Goal: Task Accomplishment & Management: Complete application form

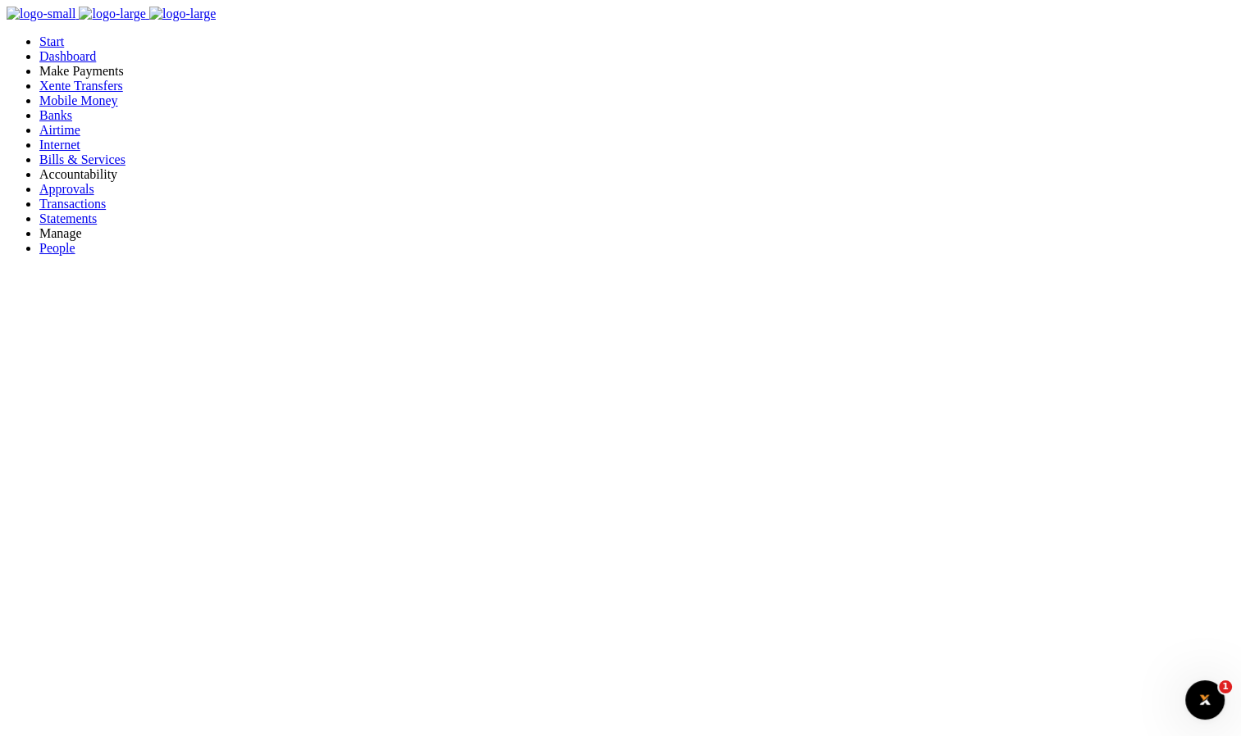
scroll to position [13, 13]
click at [95, 107] on span "Mobile Money" at bounding box center [78, 100] width 79 height 14
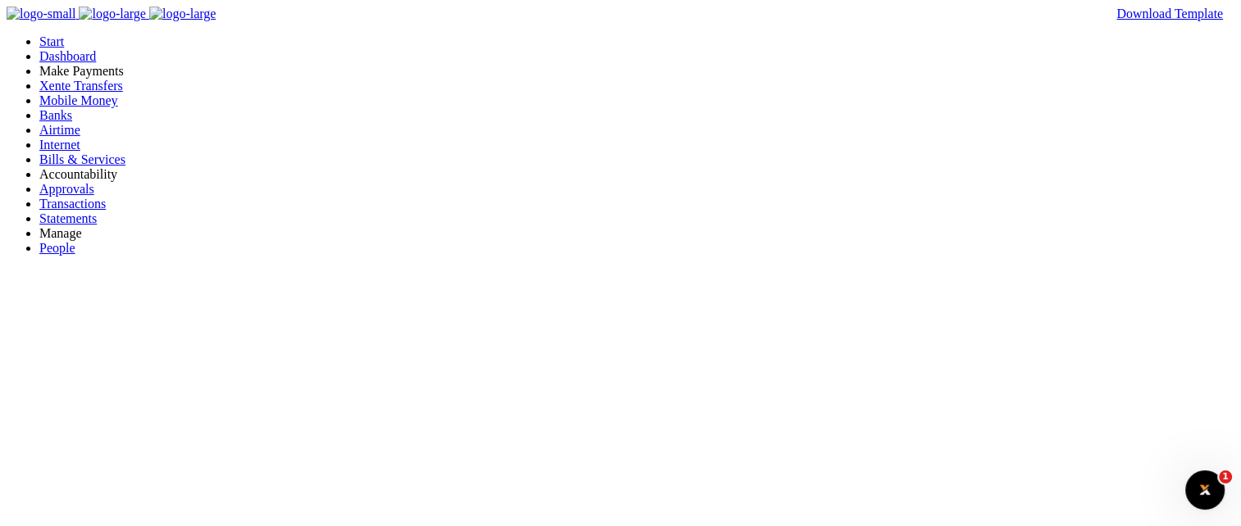
type input "qwe"
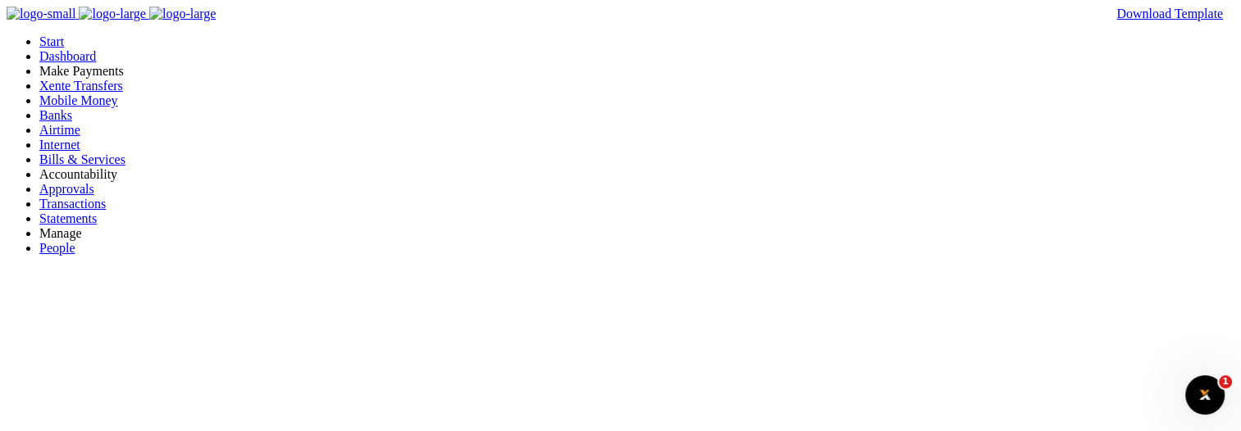
type input "qwrty"
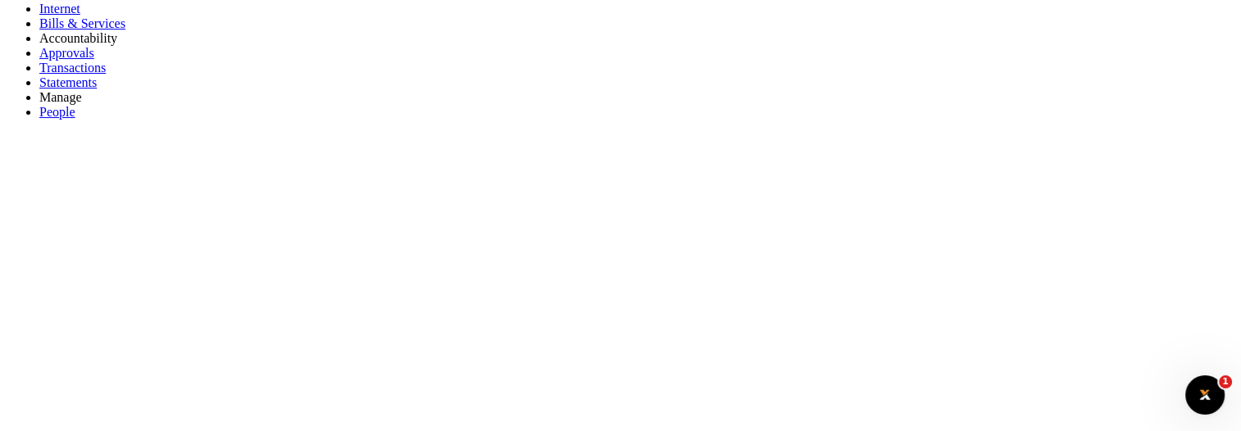
scroll to position [246, 0]
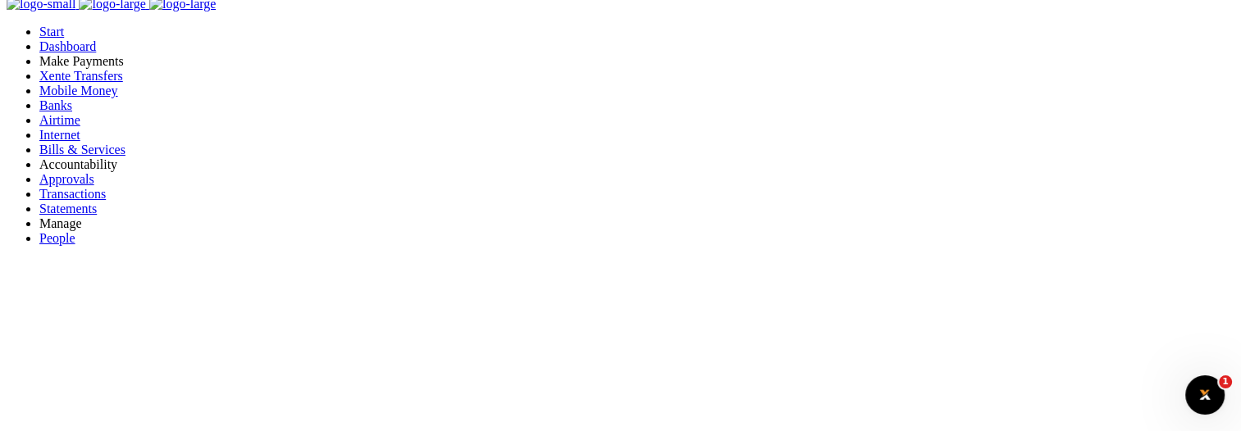
scroll to position [0, 0]
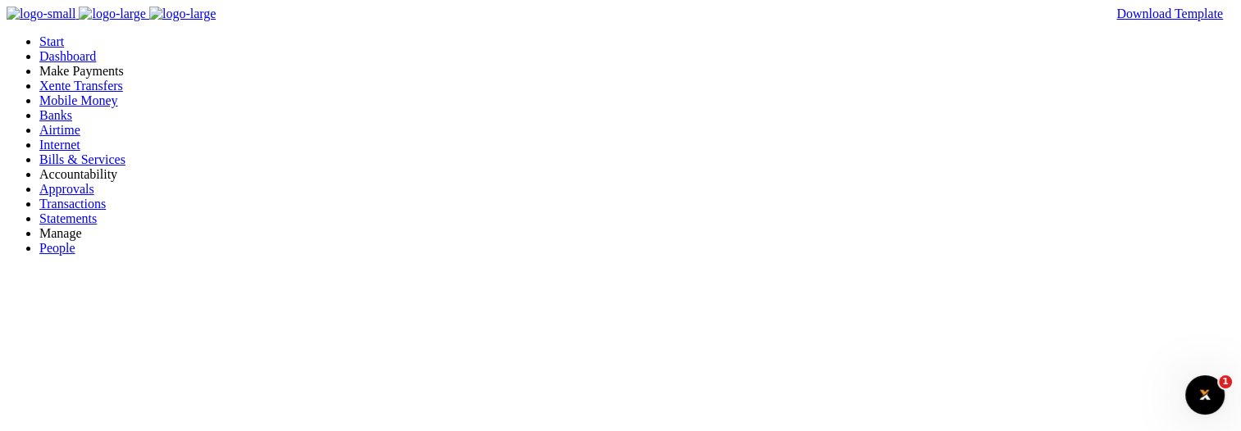
type input "ds"
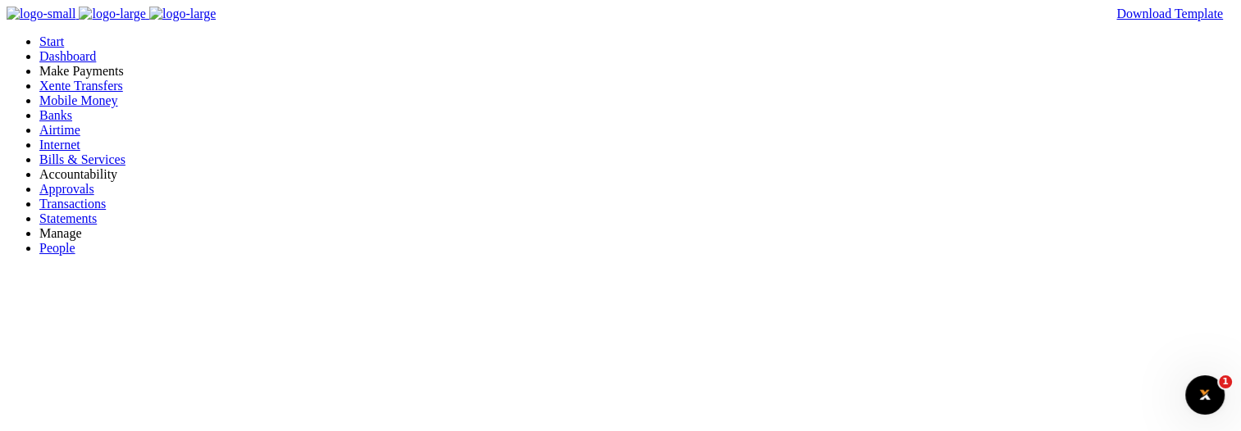
type input "qwert"
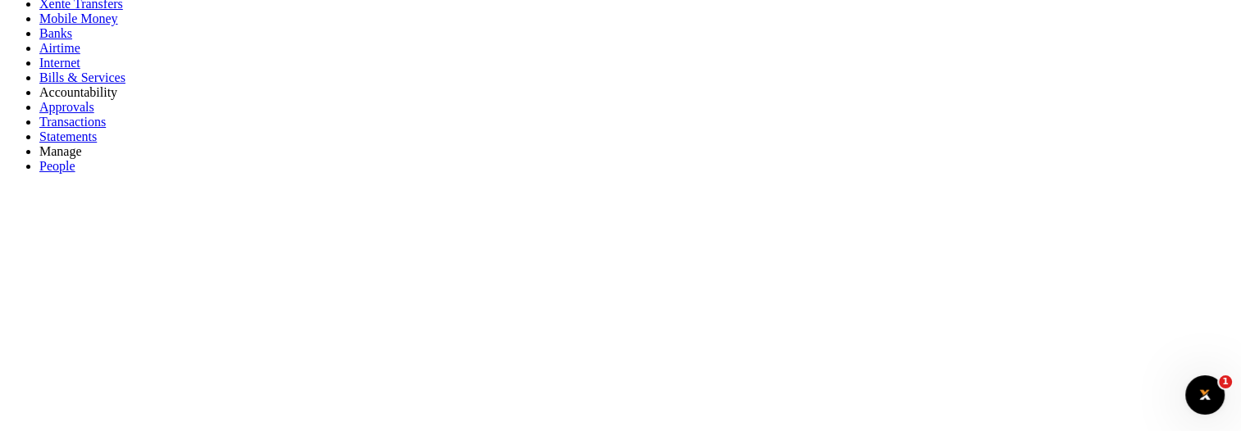
scroll to position [164, 0]
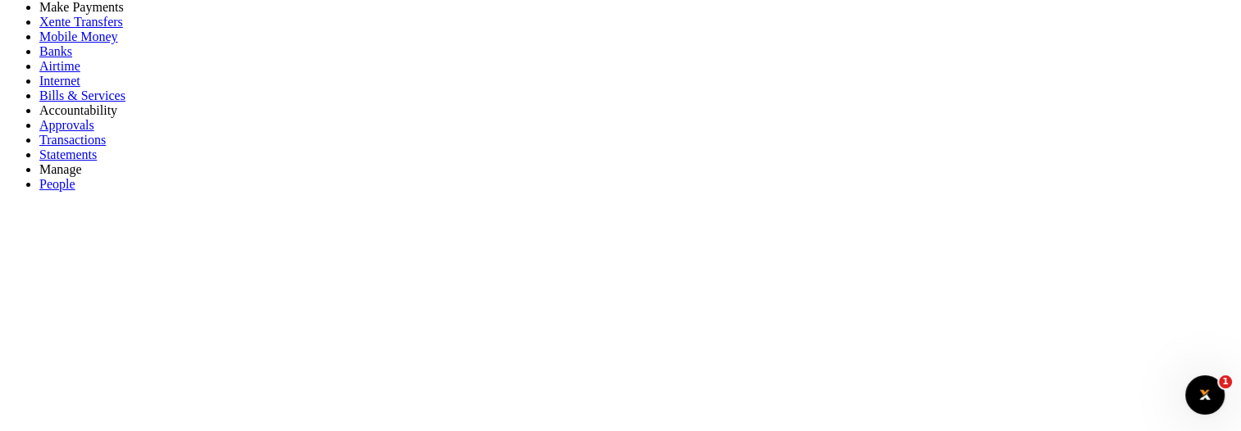
scroll to position [0, 0]
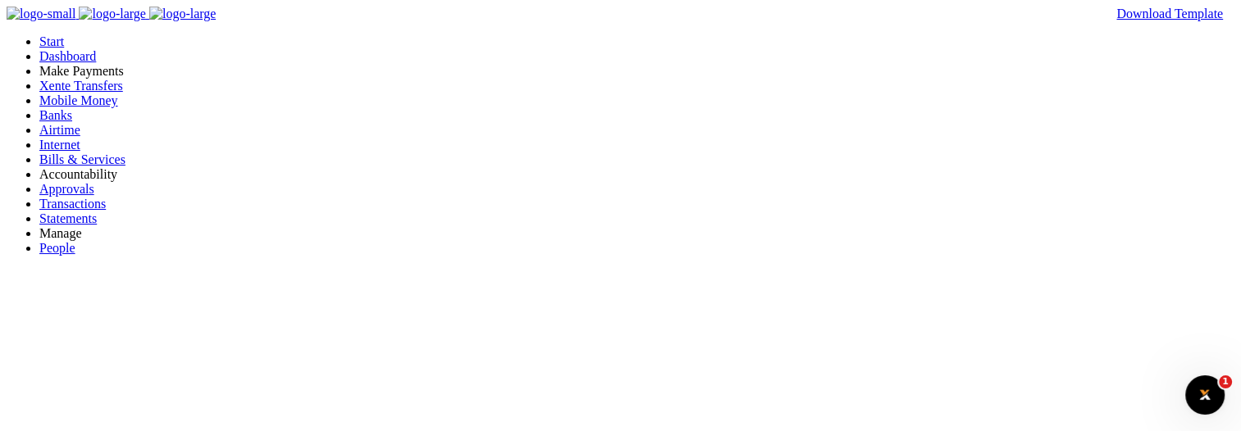
type input "werty"
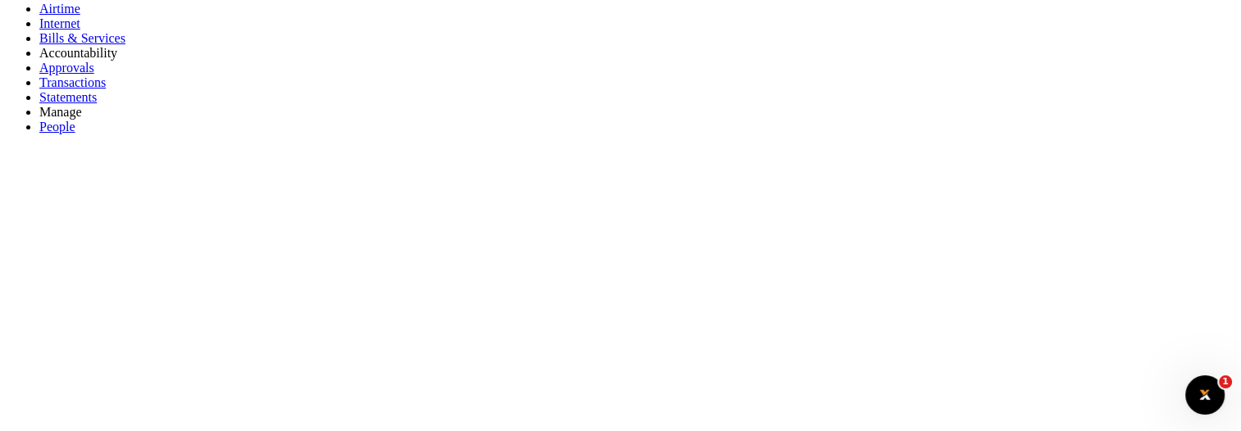
scroll to position [246, 0]
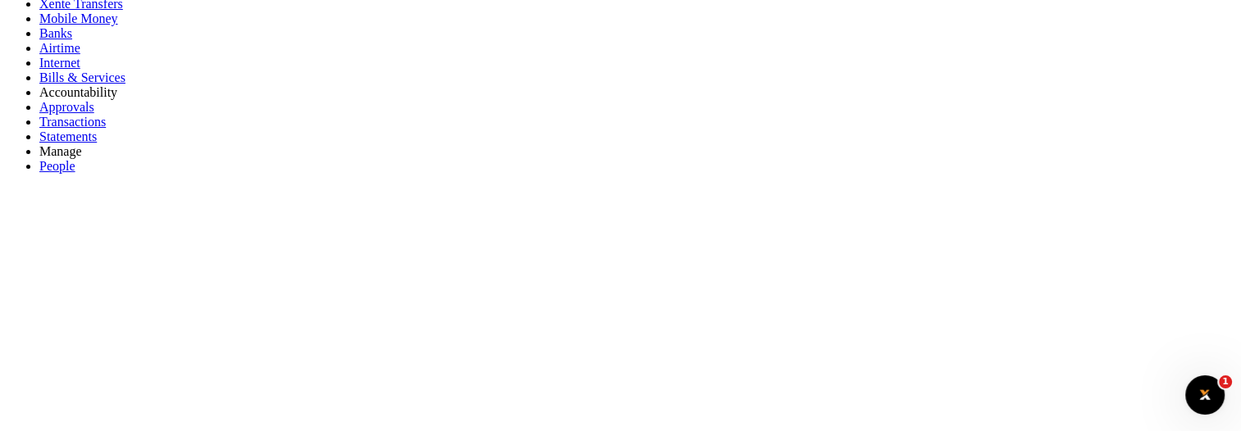
type input "qwertyu"
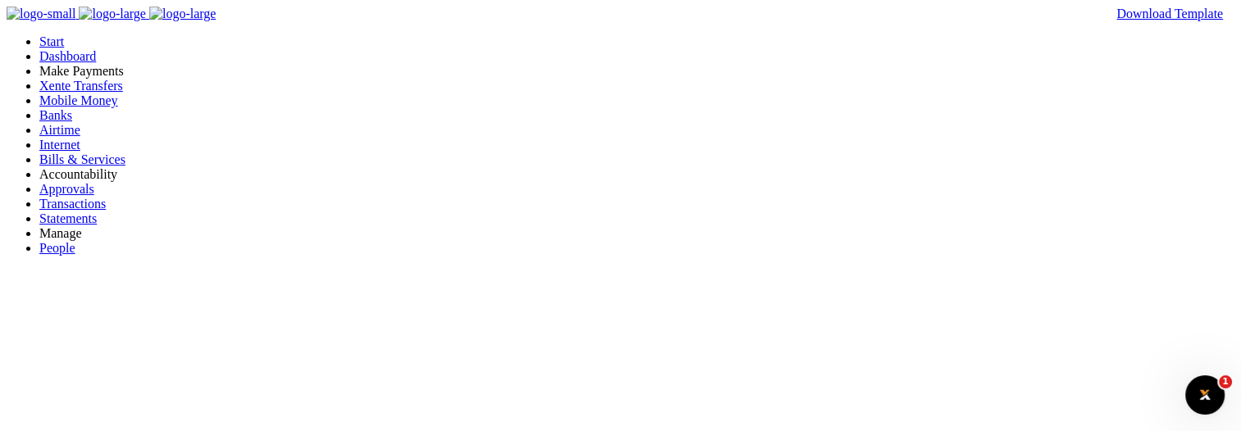
type input "werty"
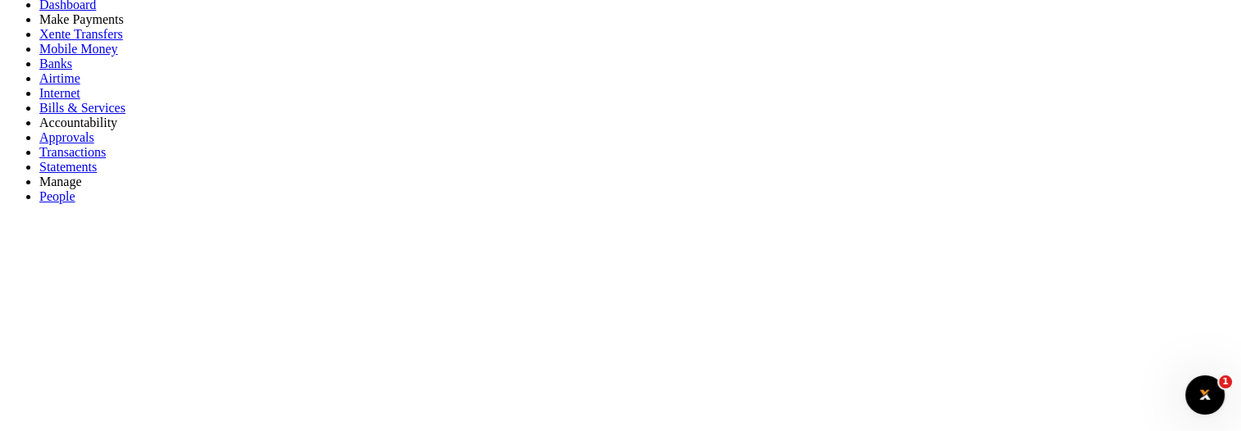
scroll to position [0, 0]
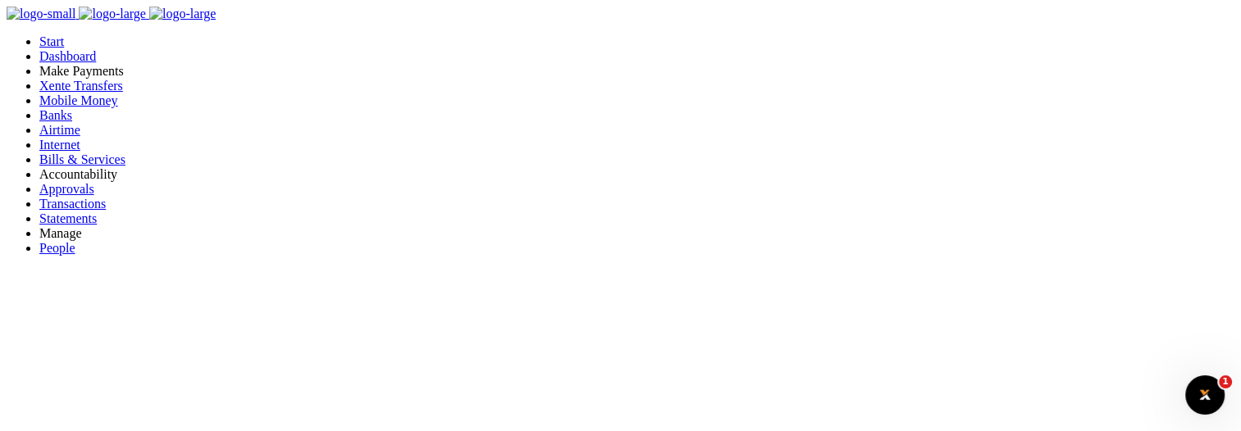
copy h4 "payouts"
drag, startPoint x: 151, startPoint y: 80, endPoint x: 172, endPoint y: 80, distance: 21.3
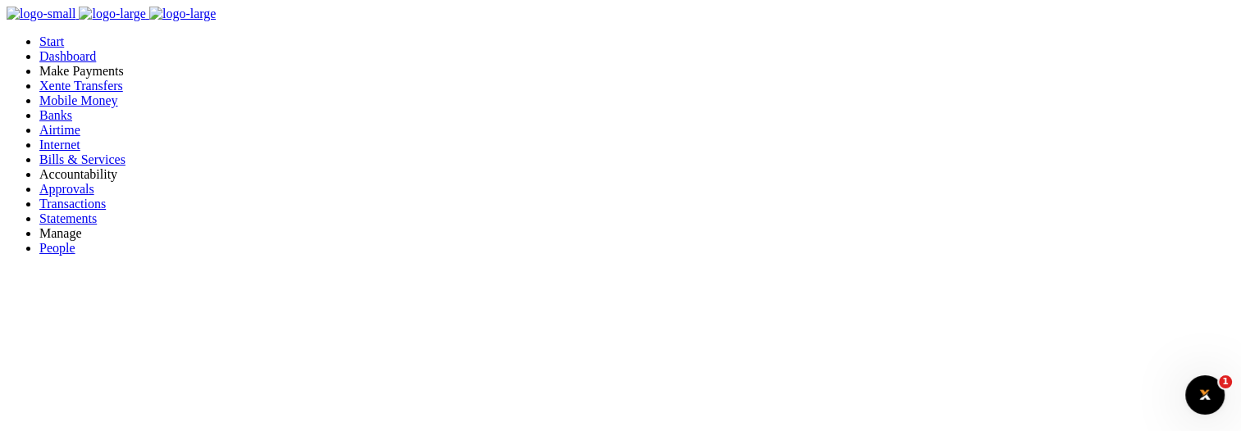
drag, startPoint x: 203, startPoint y: 77, endPoint x: 153, endPoint y: 77, distance: 50.8
copy h4 "payouts"
type input "werty"
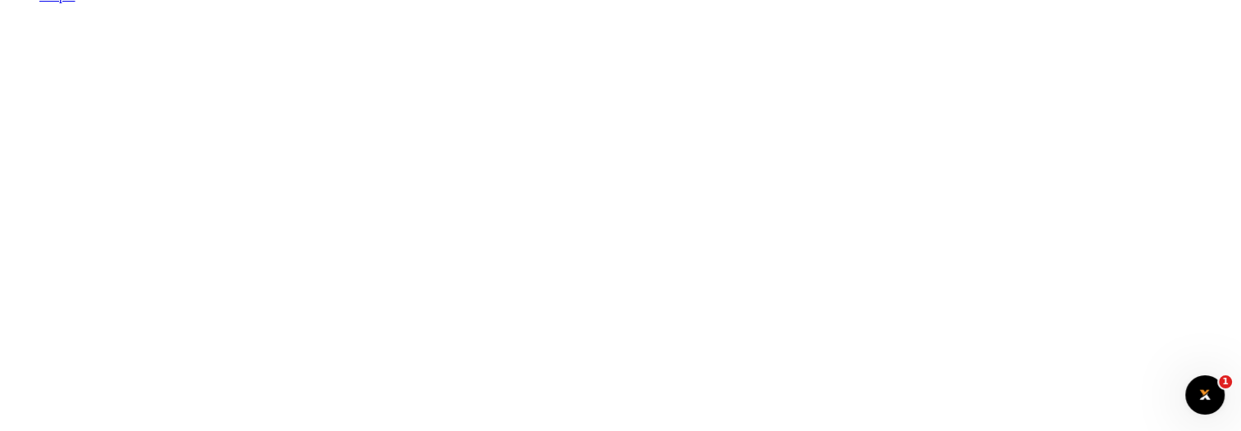
scroll to position [298, 0]
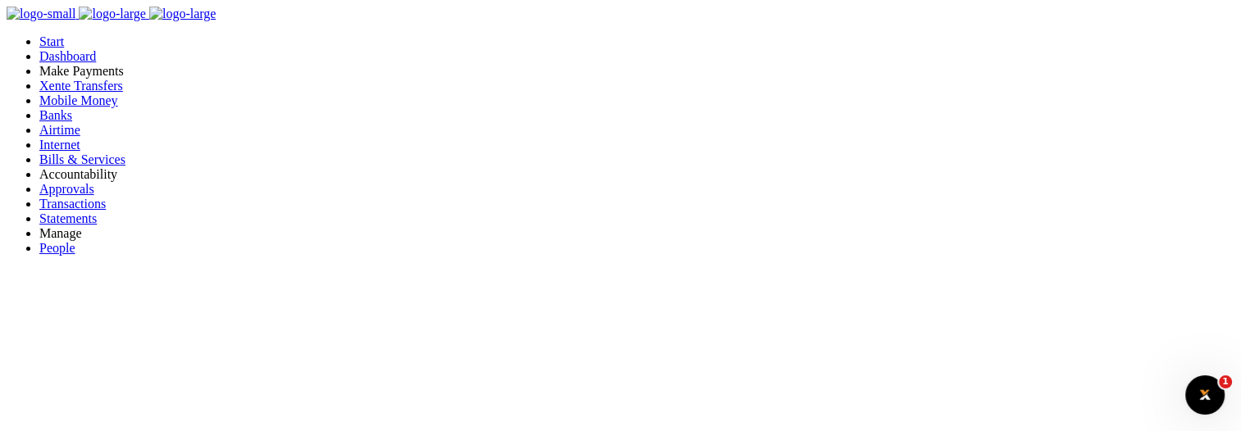
drag, startPoint x: 907, startPoint y: 97, endPoint x: 849, endPoint y: 101, distance: 57.5
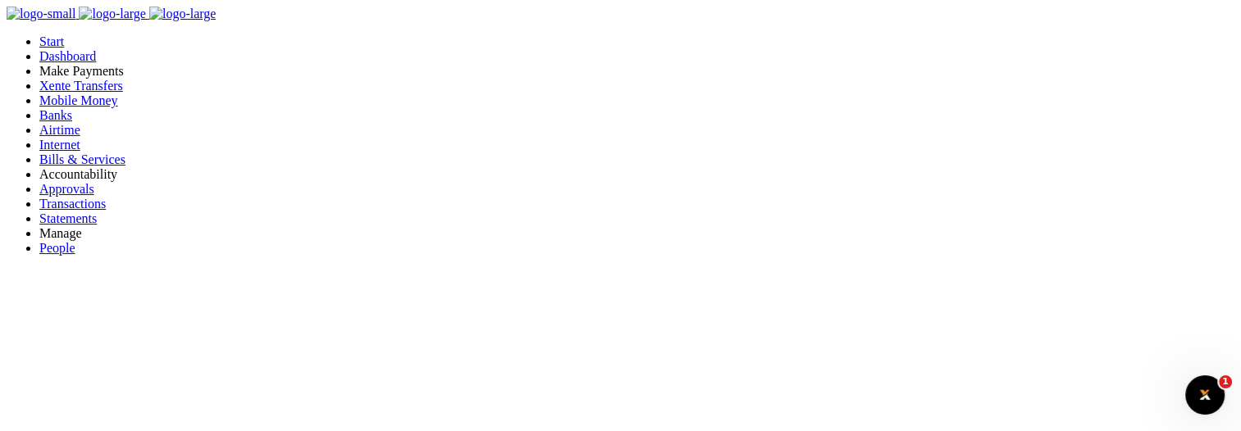
checkbox input "true"
type input "werty"
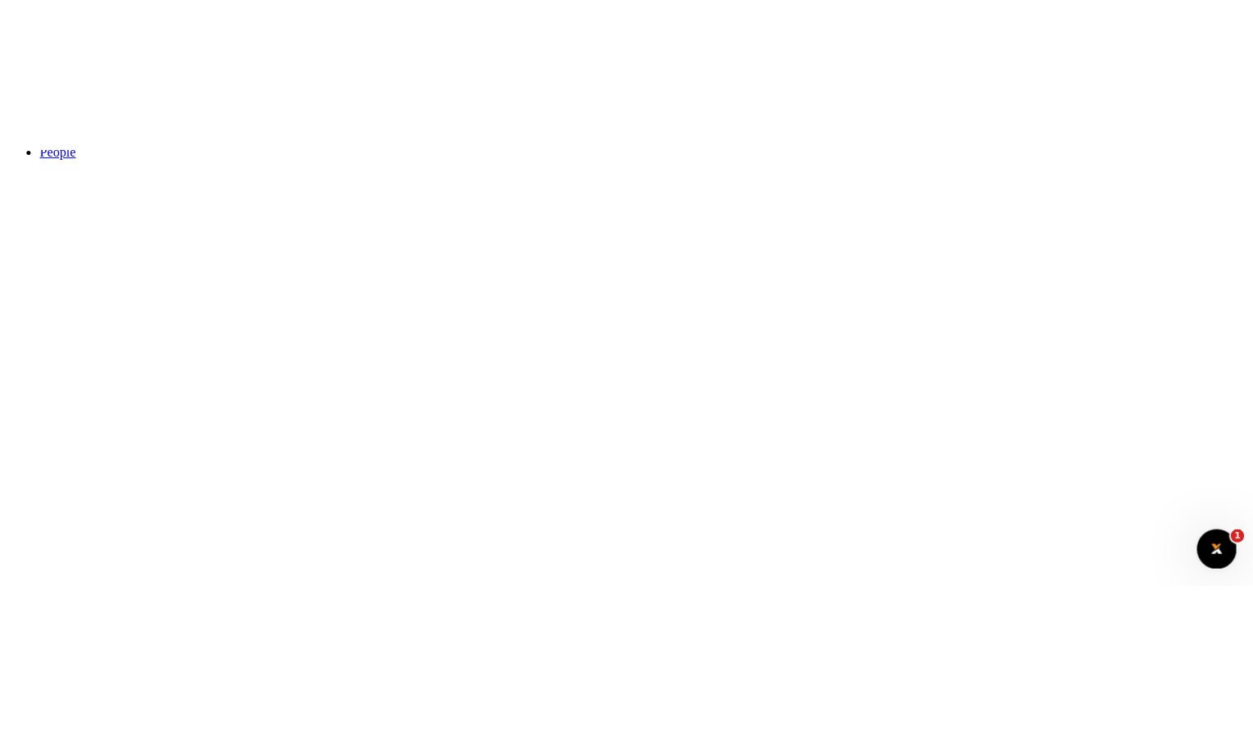
scroll to position [0, 0]
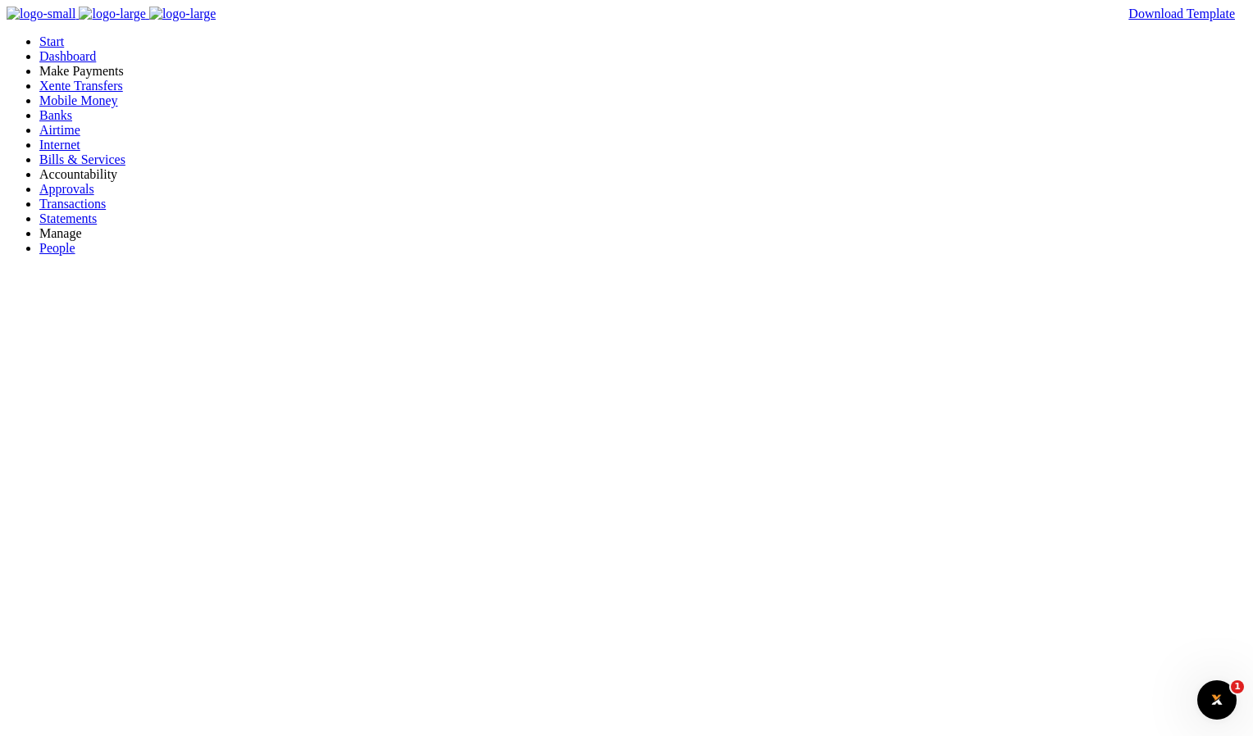
type input "werty"
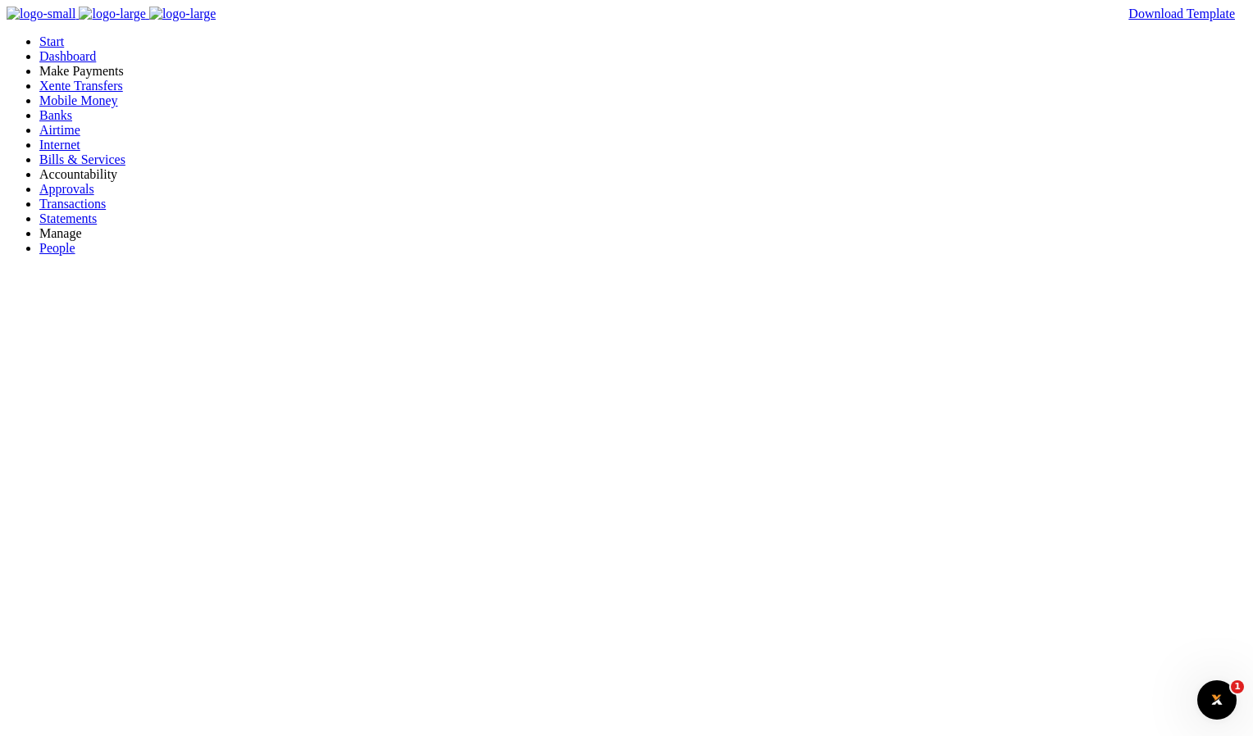
type input "werty"
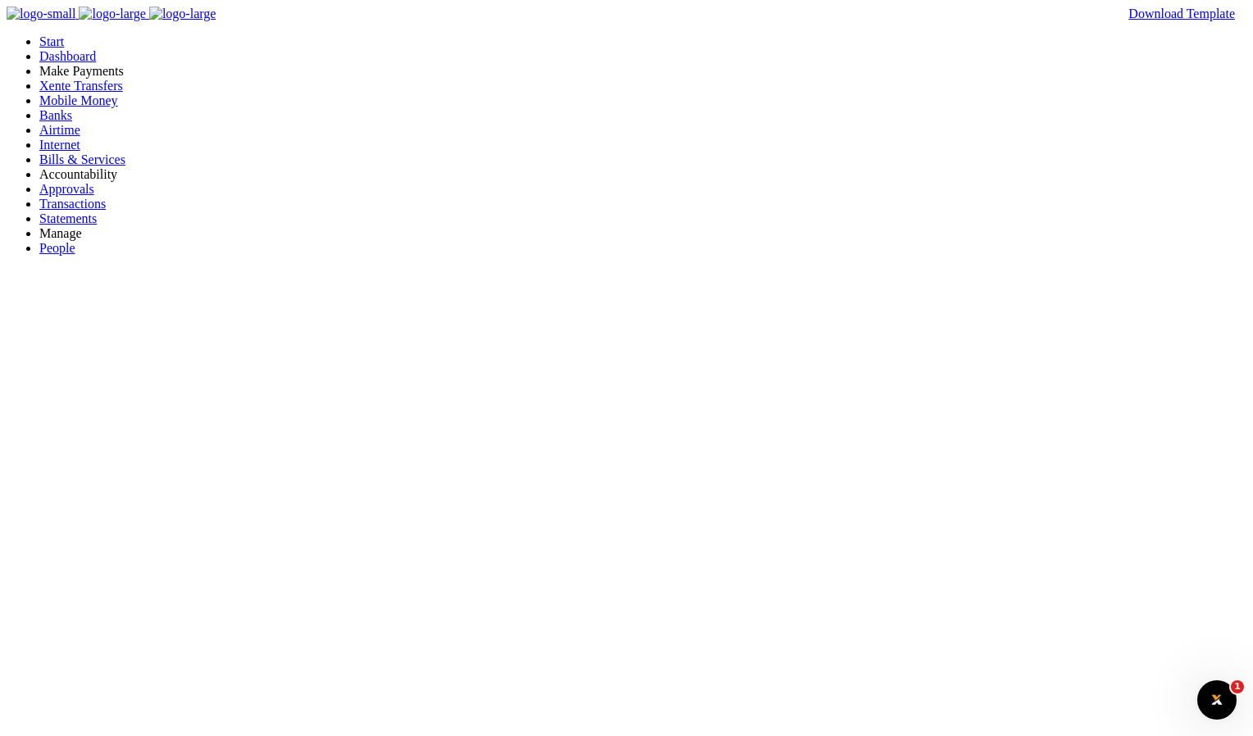
type input "werty"
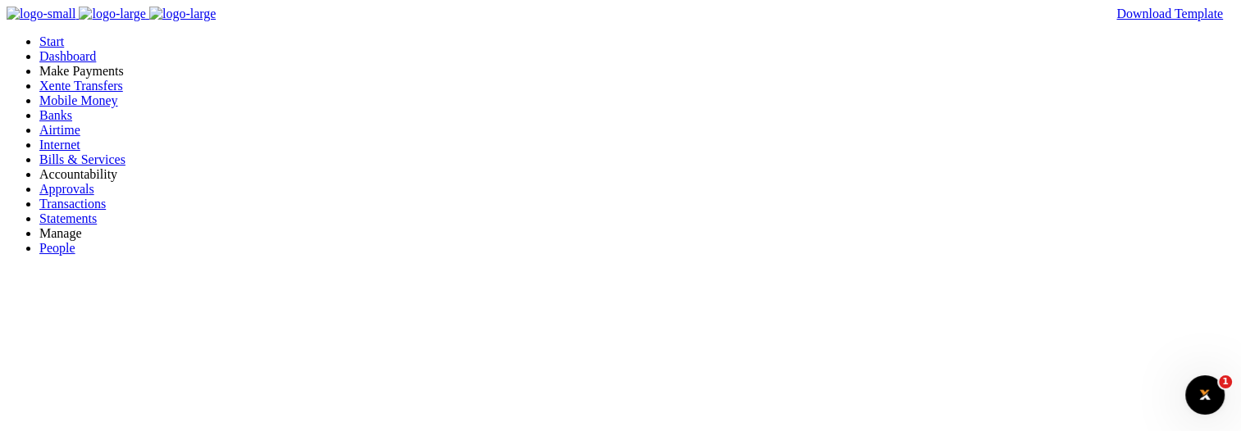
type input "werty"
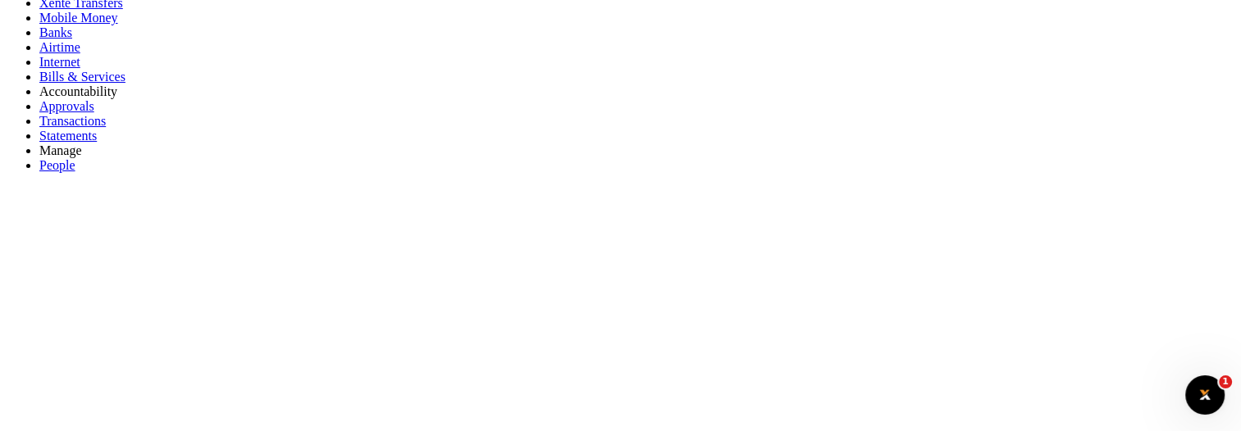
scroll to position [246, 0]
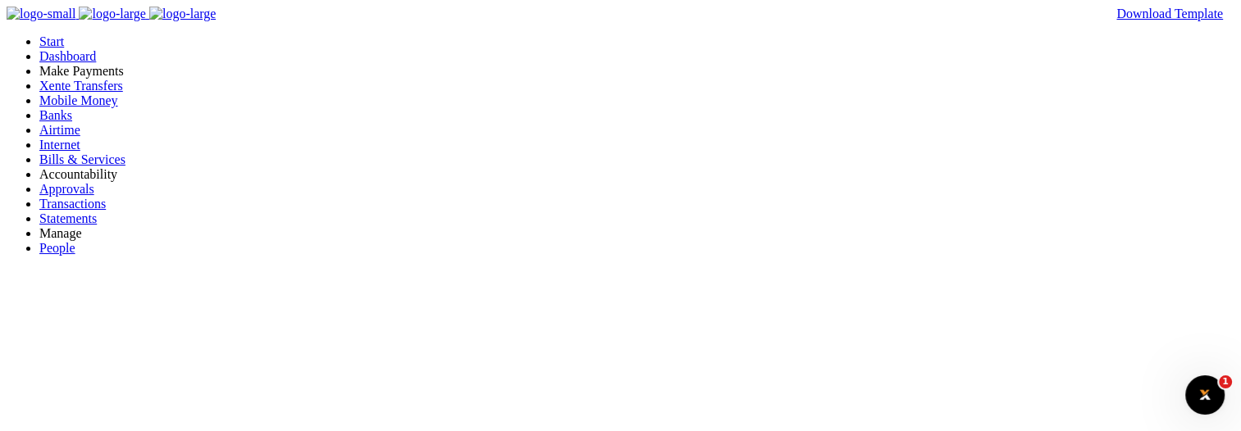
type input "werty"
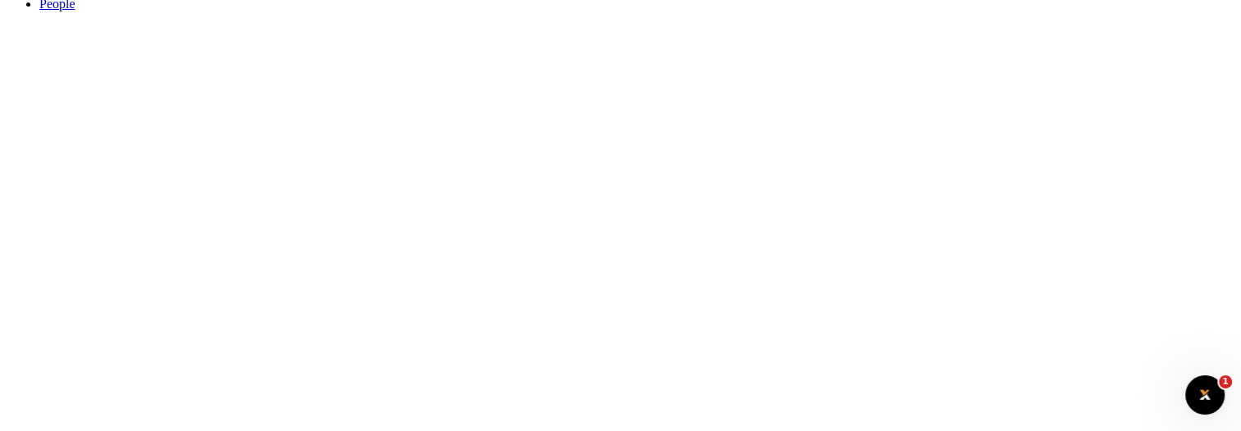
scroll to position [246, 0]
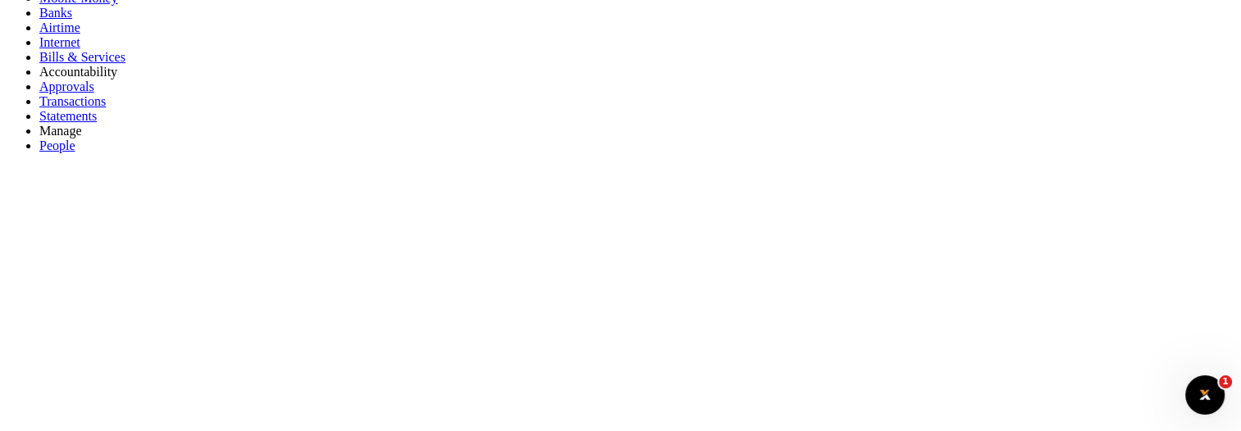
scroll to position [0, 0]
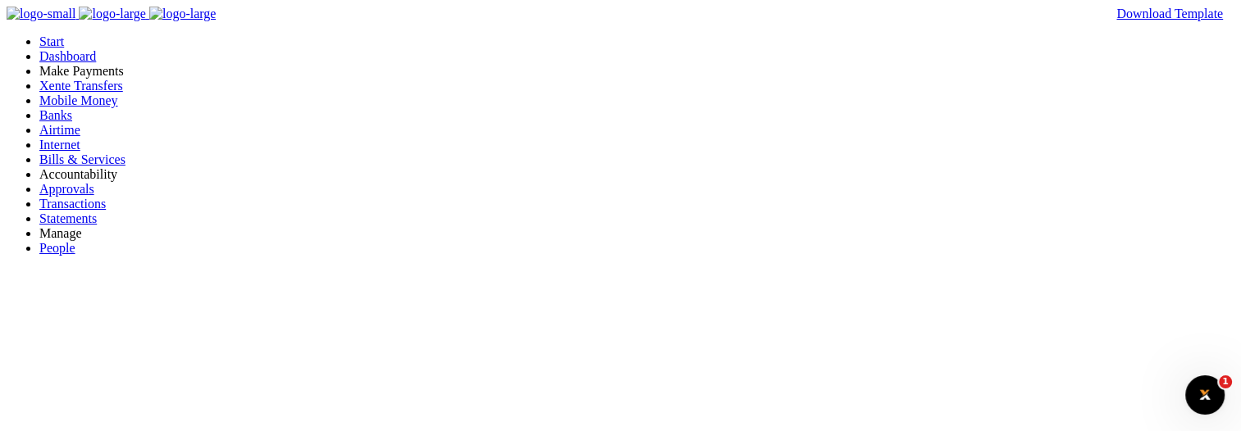
type input "werty"
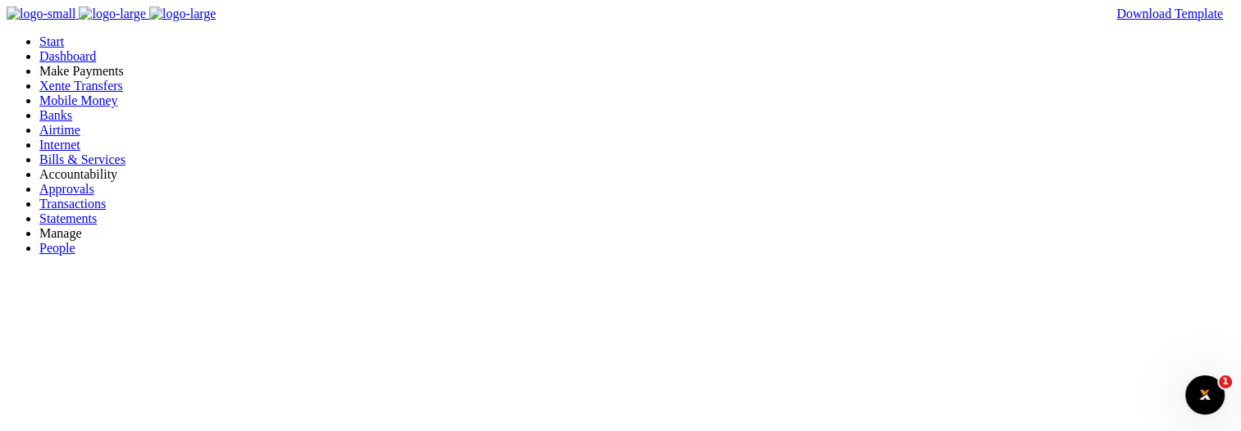
type input "werty"
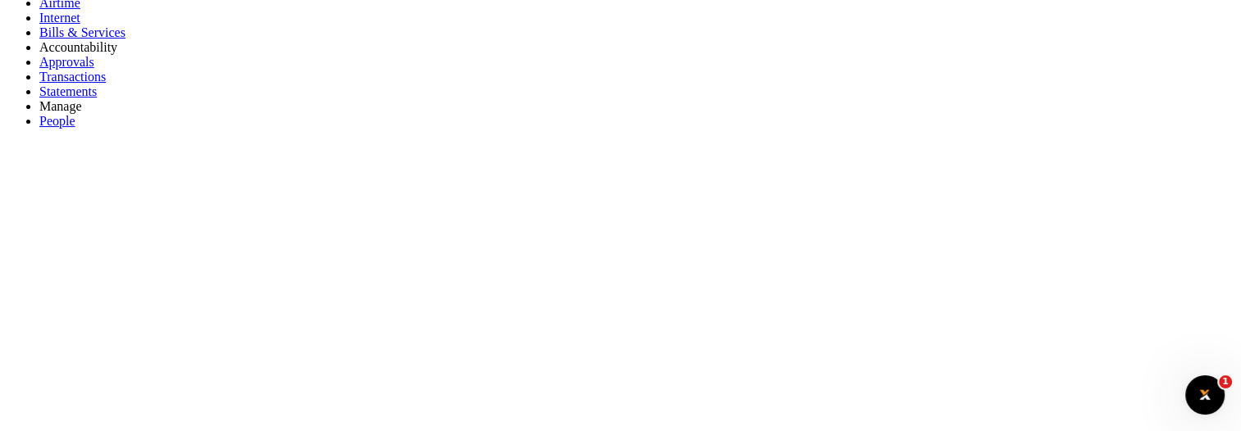
scroll to position [246, 0]
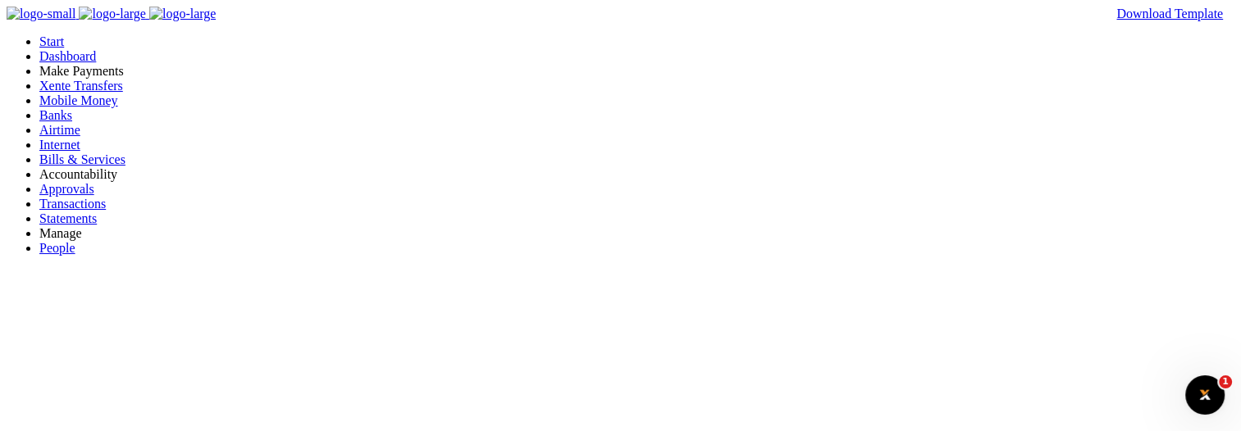
type input "werty"
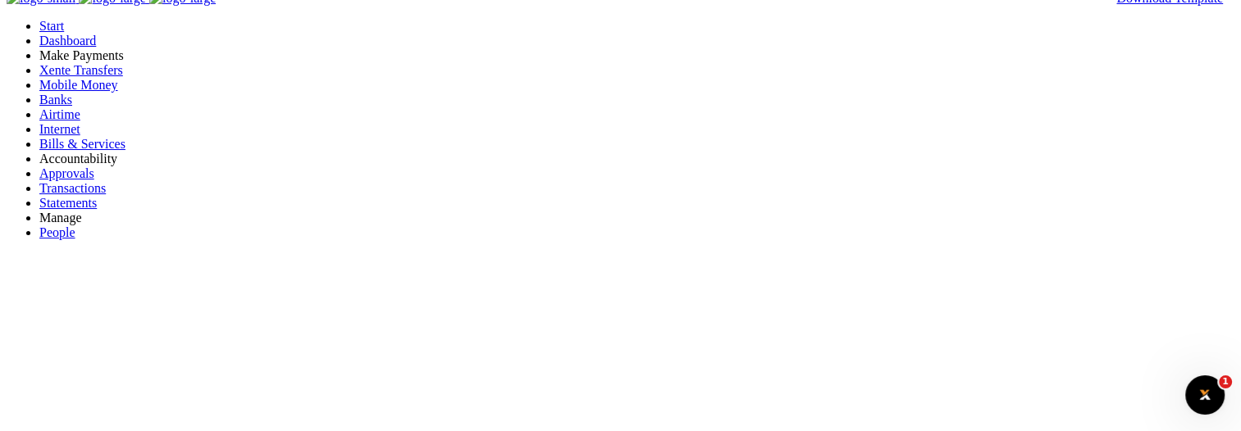
scroll to position [246, 0]
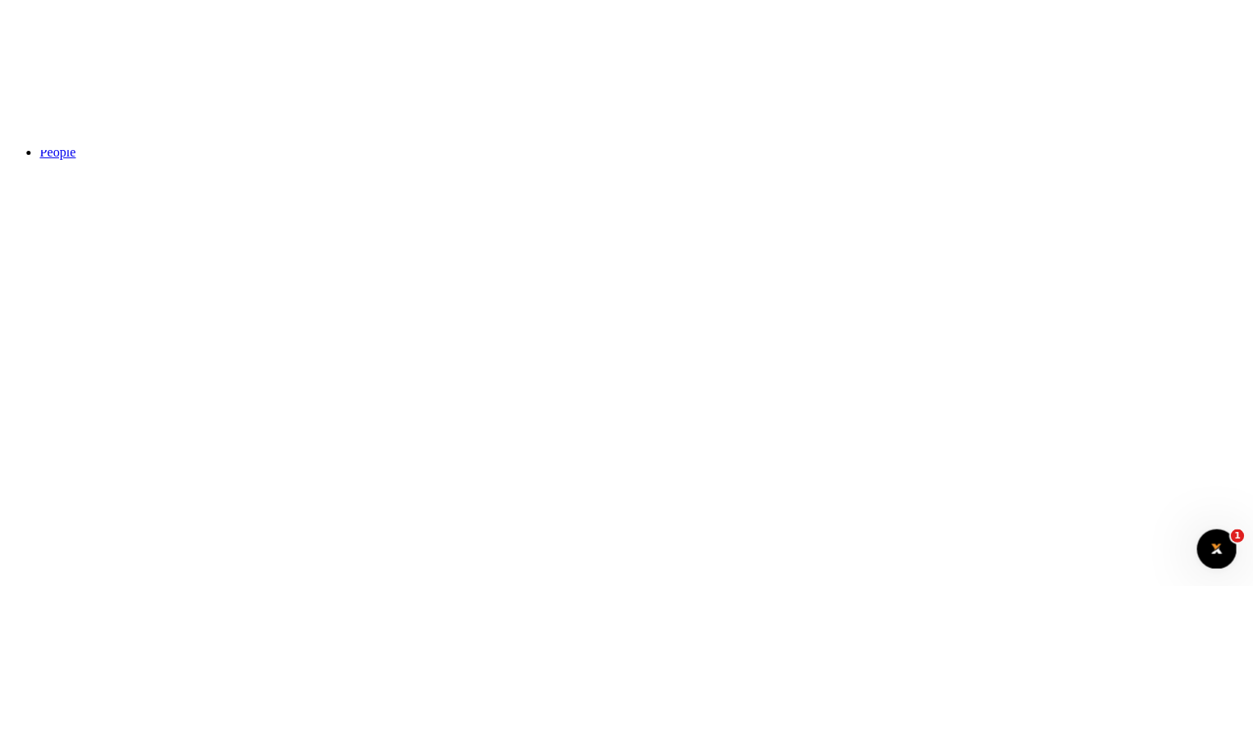
scroll to position [0, 0]
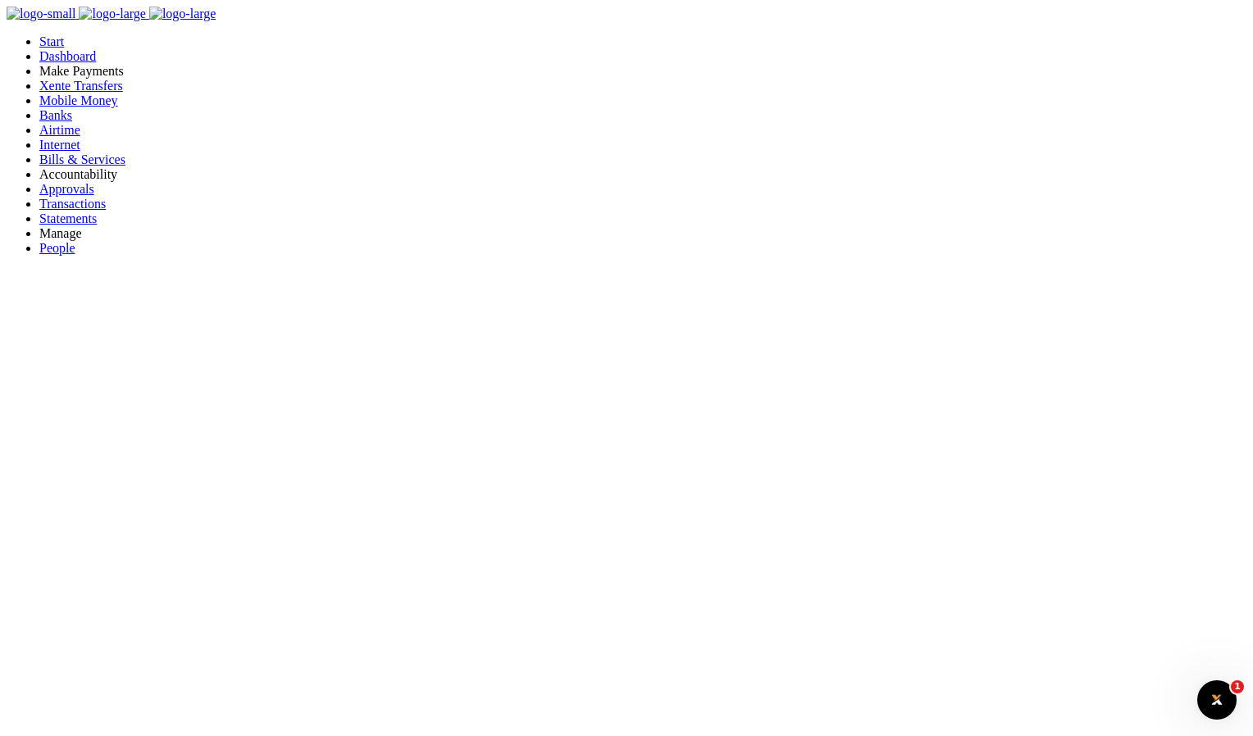
checkbox input "false"
